Goal: Navigation & Orientation: Find specific page/section

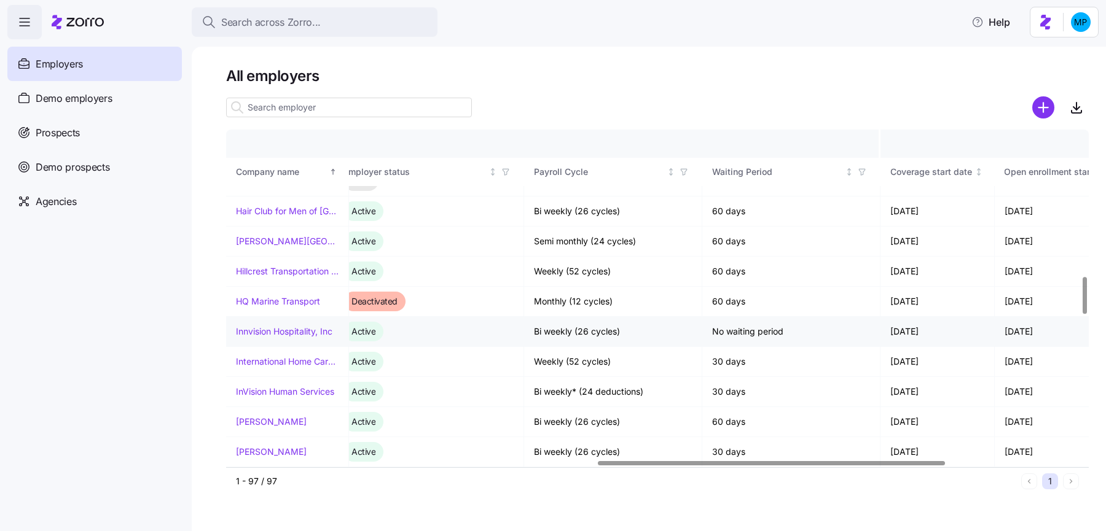
scroll to position [1314, 946]
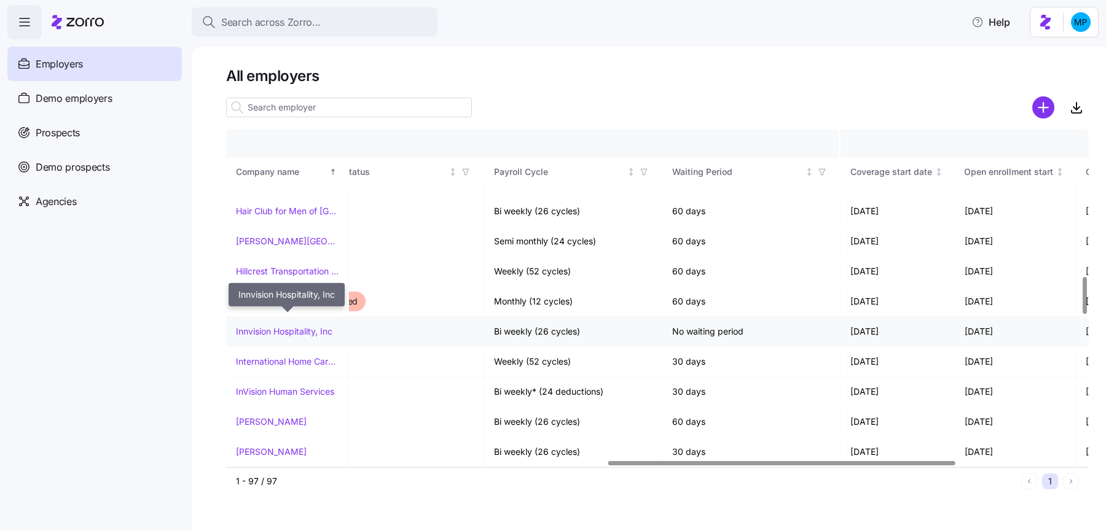
click at [308, 326] on link "Innvision Hospitality, Inc" at bounding box center [284, 332] width 96 height 12
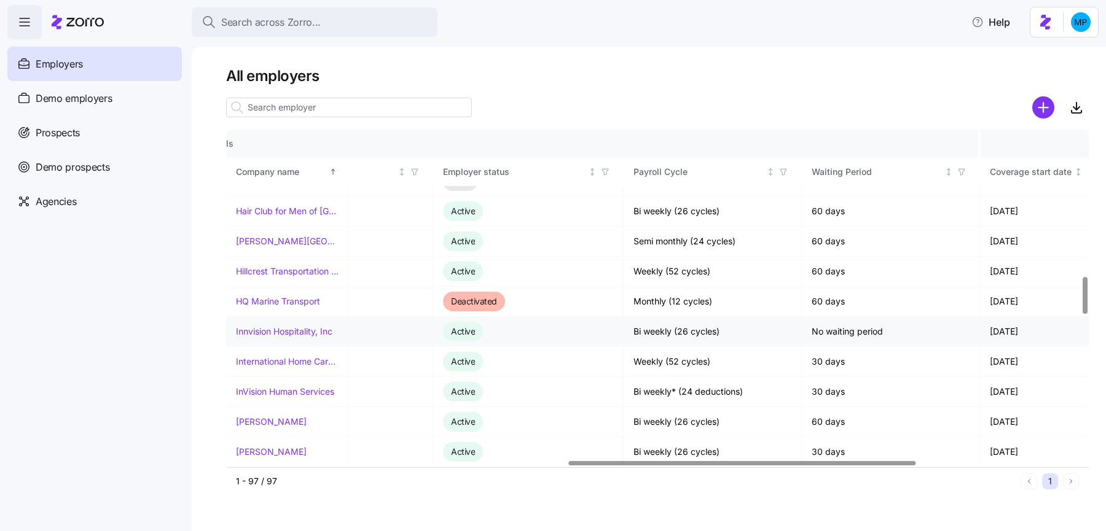
scroll to position [1314, 1257]
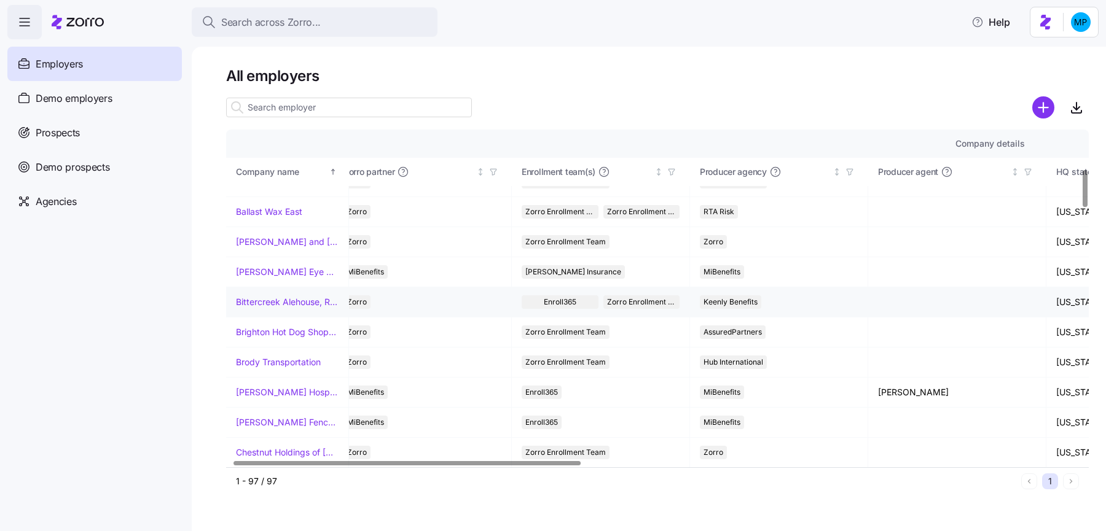
scroll to position [350, 16]
click at [192, 313] on div "All employers Company details Benefit status Company name Zorro partner Enrollm…" at bounding box center [649, 289] width 914 height 485
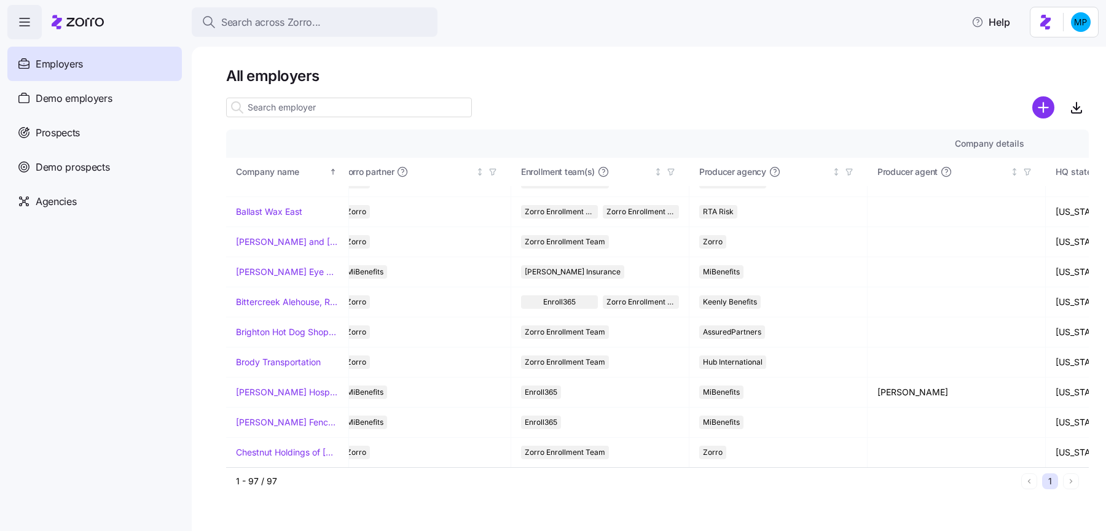
click at [208, 271] on div "All employers Company details Benefit status Company name Zorro partner Enrollm…" at bounding box center [649, 289] width 914 height 485
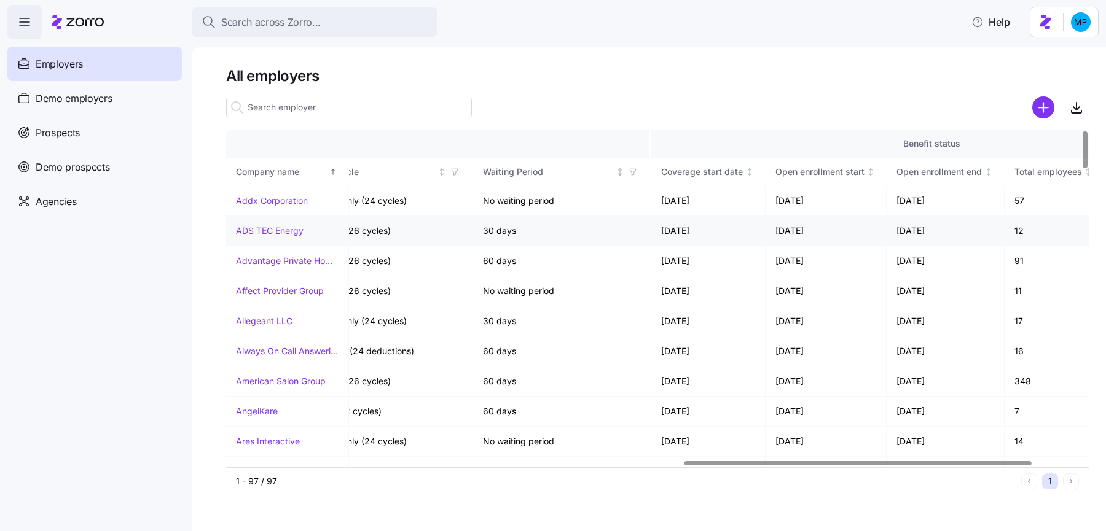
scroll to position [0, 1257]
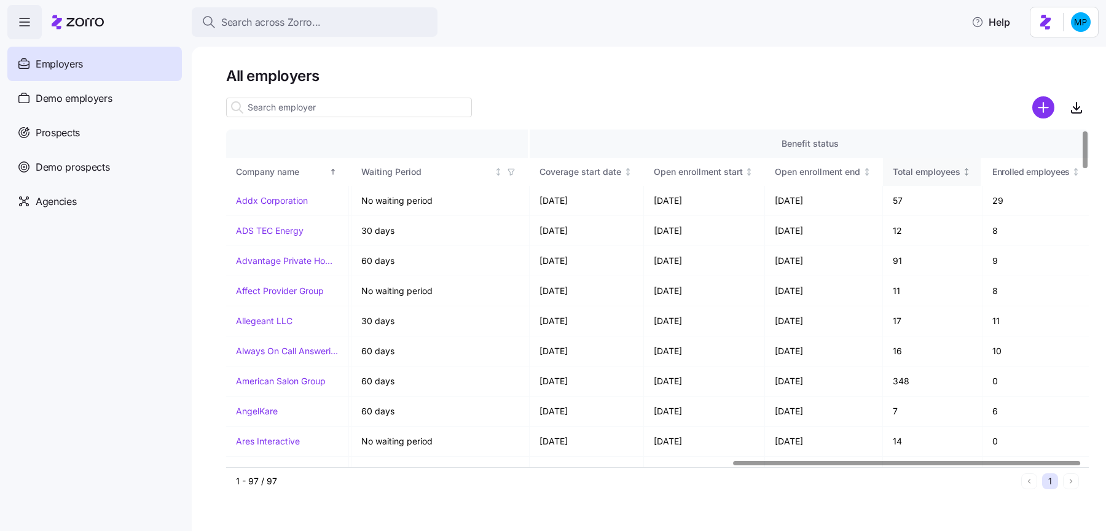
click at [951, 170] on div "Total employees" at bounding box center [926, 172] width 68 height 14
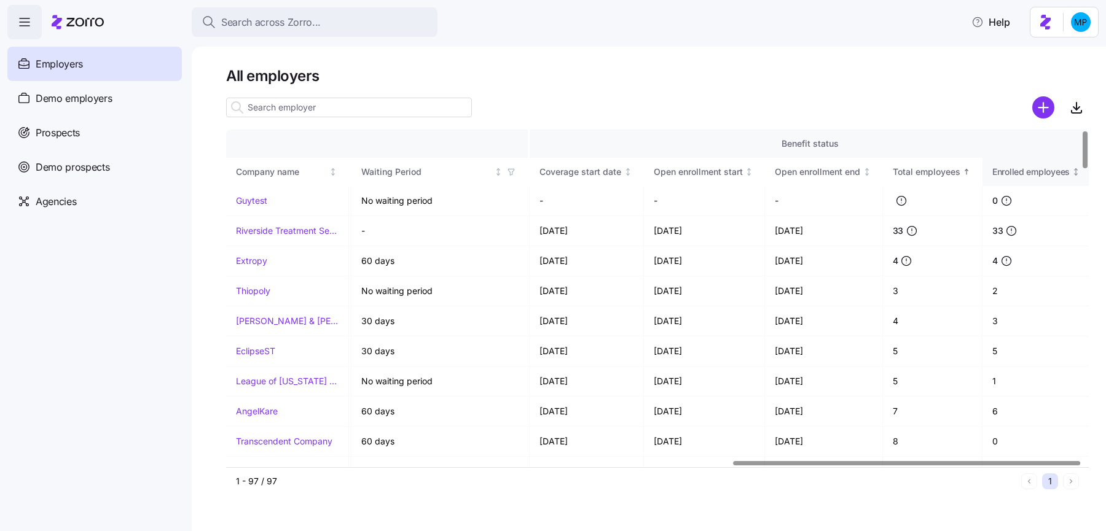
click at [1030, 174] on span "Enrolled employees" at bounding box center [1030, 172] width 77 height 12
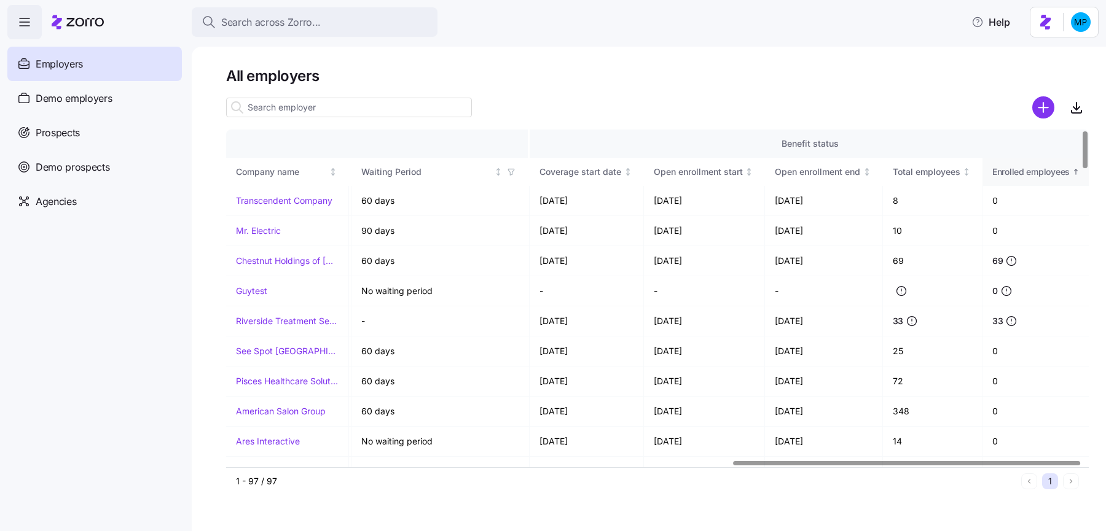
click at [1028, 171] on span "Enrolled employees" at bounding box center [1030, 172] width 77 height 12
